Goal: Book appointment/travel/reservation

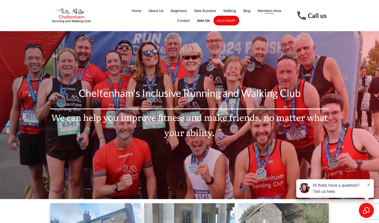
click at [270, 9] on span "Members Area" at bounding box center [268, 10] width 23 height 7
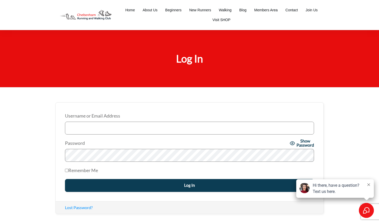
type input "Zulfi"
click at [189, 185] on input "Log In" at bounding box center [189, 185] width 249 height 13
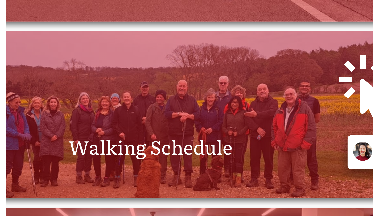
scroll to position [191, 0]
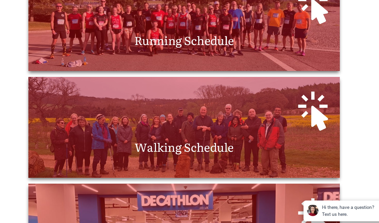
click at [182, 131] on span "Walking Schedule" at bounding box center [189, 131] width 89 height 15
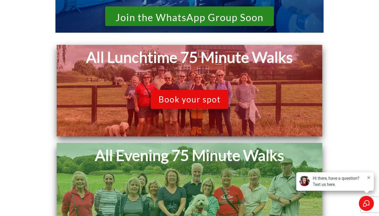
scroll to position [476, 0]
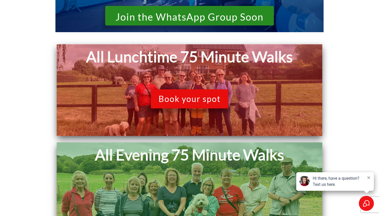
click at [207, 101] on span "Book your spot" at bounding box center [190, 99] width 62 height 10
